Goal: Navigation & Orientation: Find specific page/section

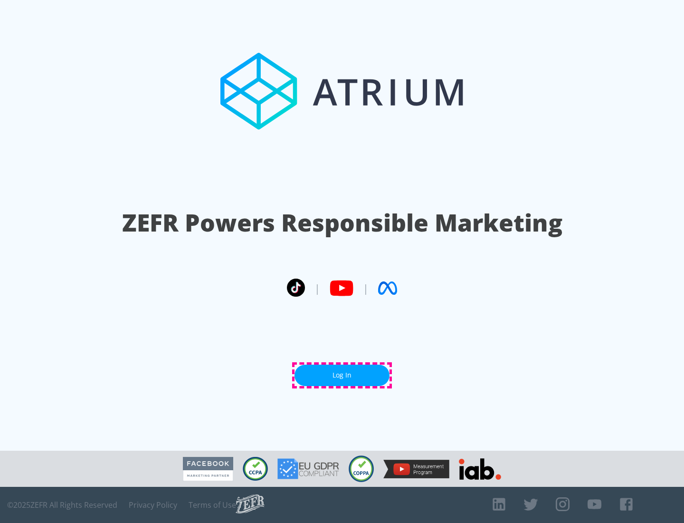
click at [342, 375] on link "Log In" at bounding box center [342, 375] width 95 height 21
